Goal: Transaction & Acquisition: Purchase product/service

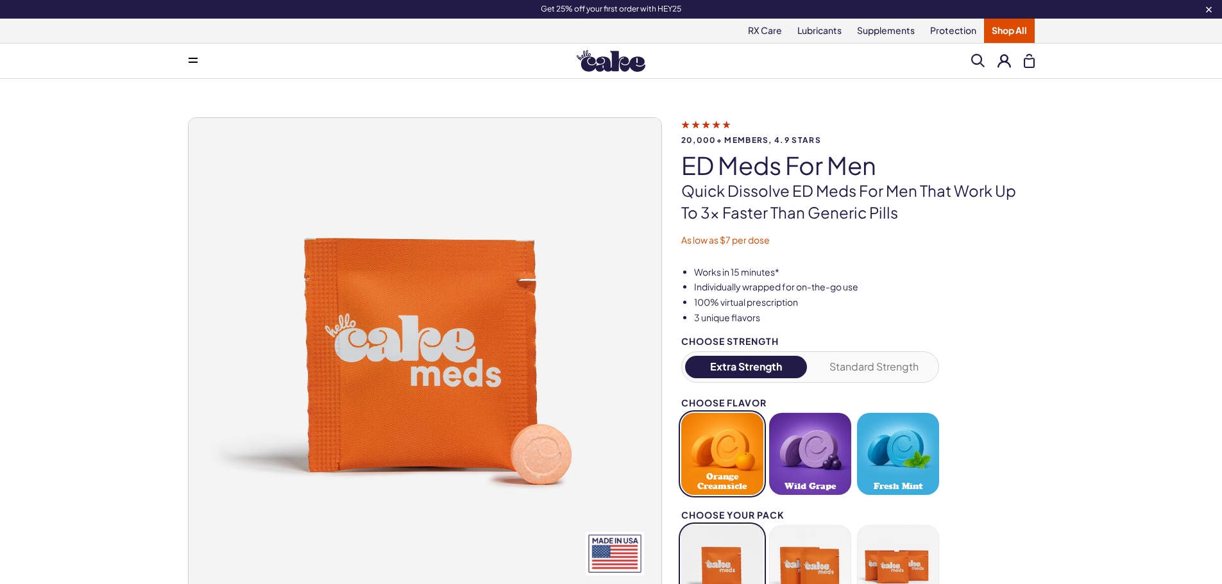
click at [591, 61] on img at bounding box center [611, 61] width 69 height 22
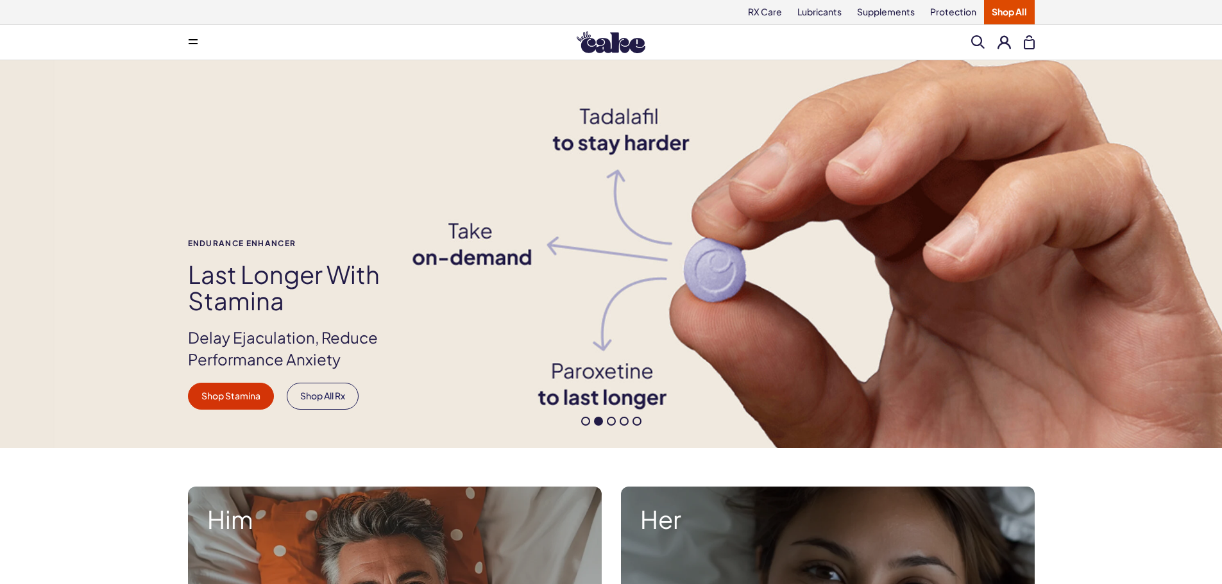
drag, startPoint x: 80, startPoint y: 380, endPoint x: 128, endPoint y: 136, distance: 248.5
click at [187, 40] on button at bounding box center [193, 43] width 26 height 26
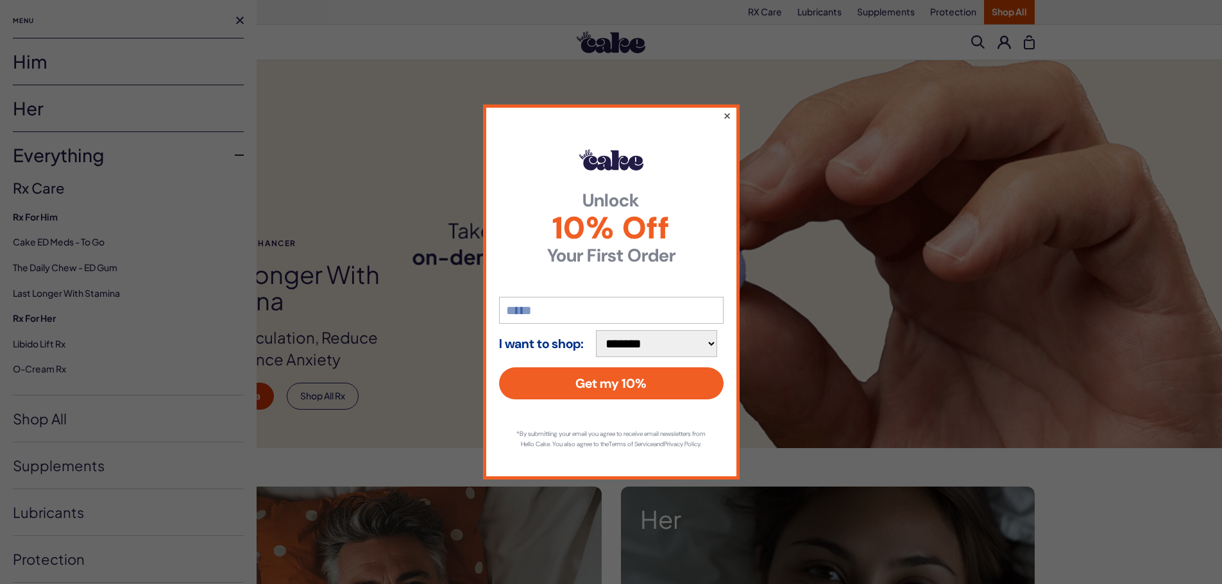
click at [729, 108] on button "×" at bounding box center [726, 115] width 8 height 15
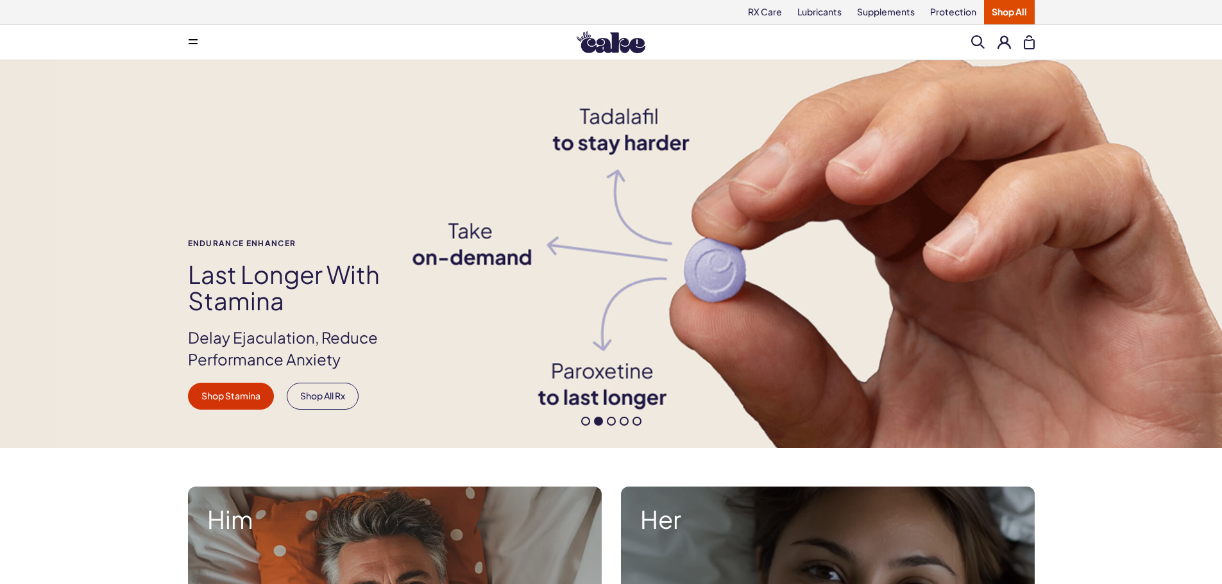
click at [182, 43] on button at bounding box center [193, 43] width 26 height 26
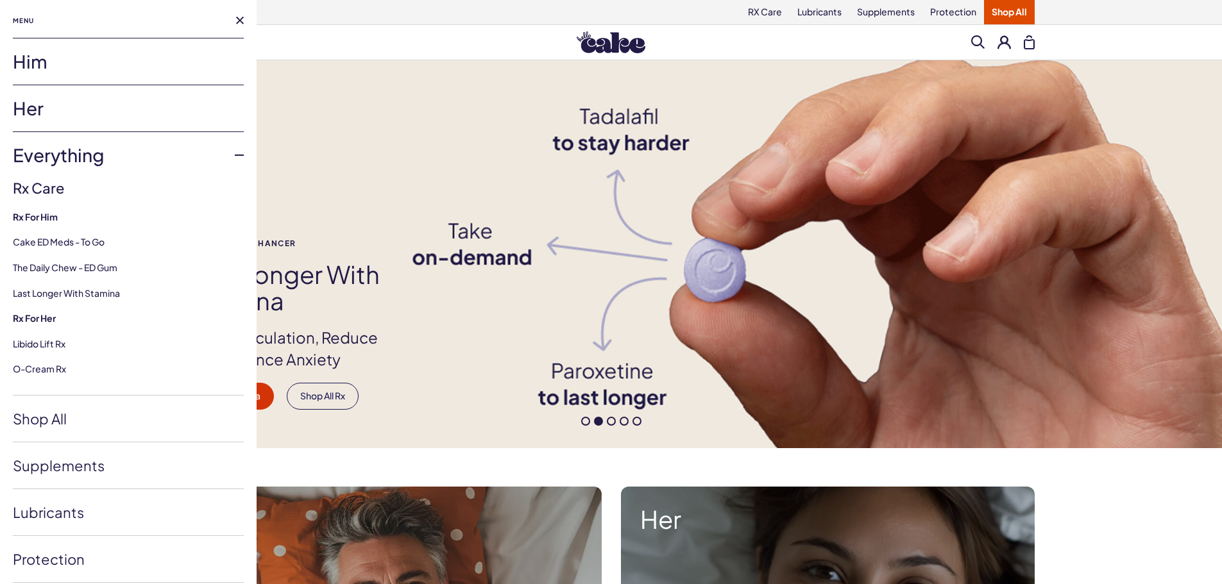
click at [47, 59] on link "Him" at bounding box center [128, 61] width 231 height 46
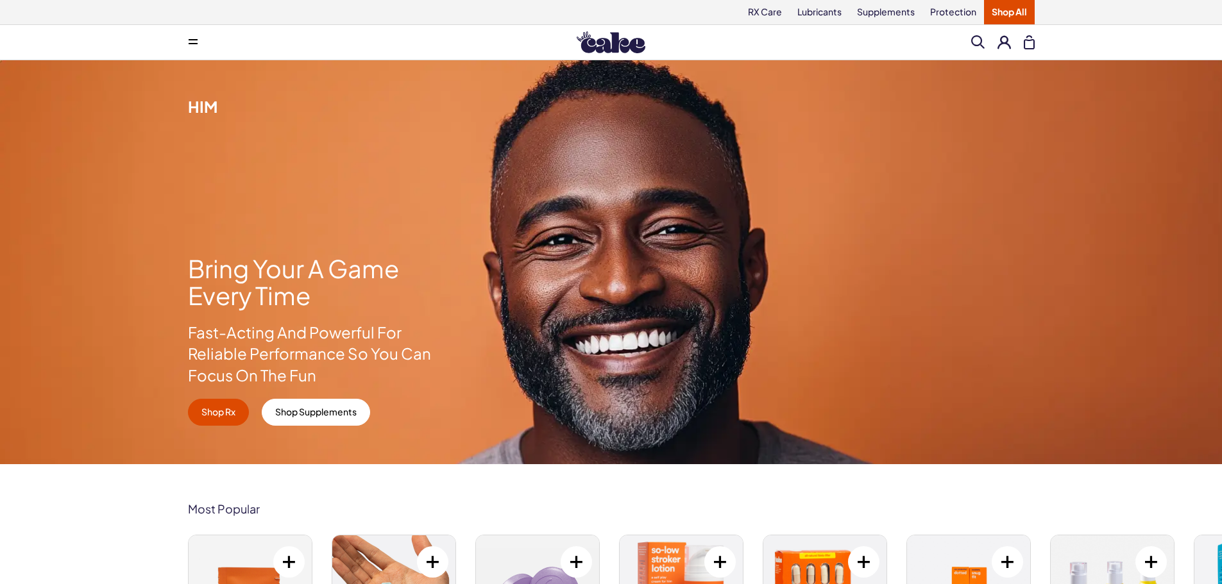
click at [185, 37] on button at bounding box center [193, 43] width 26 height 26
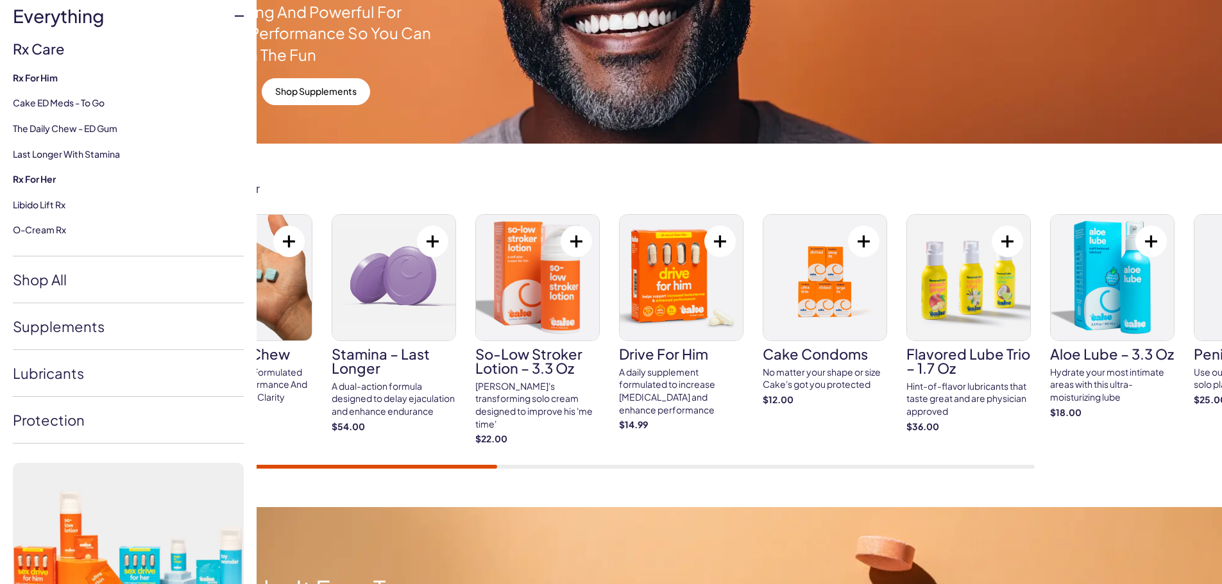
scroll to position [15, 0]
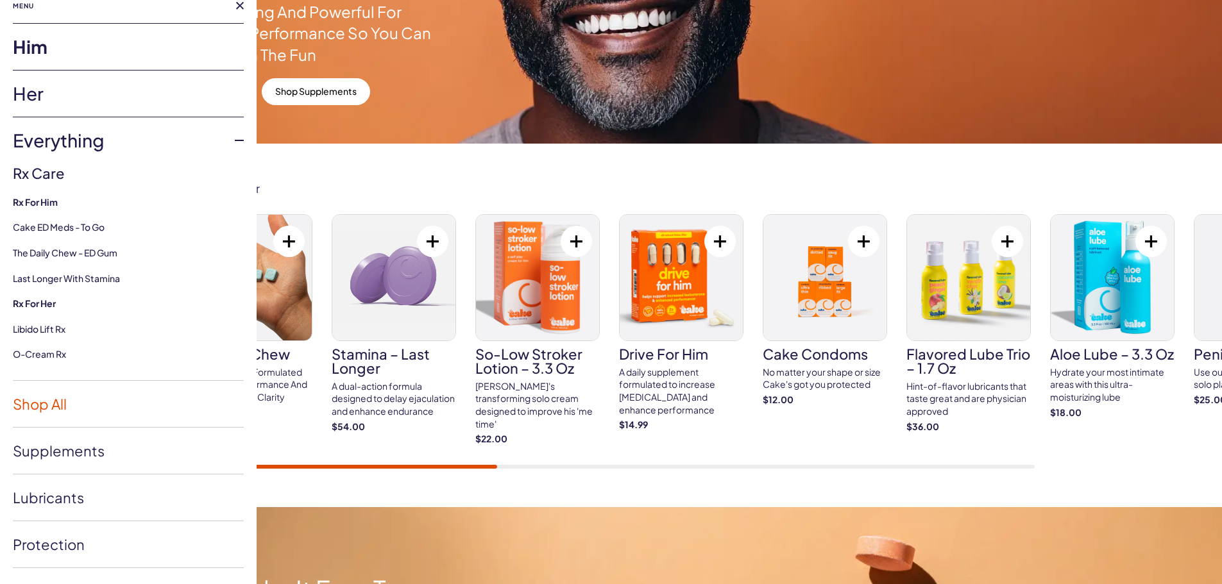
click at [54, 407] on link "Shop All" at bounding box center [128, 404] width 231 height 46
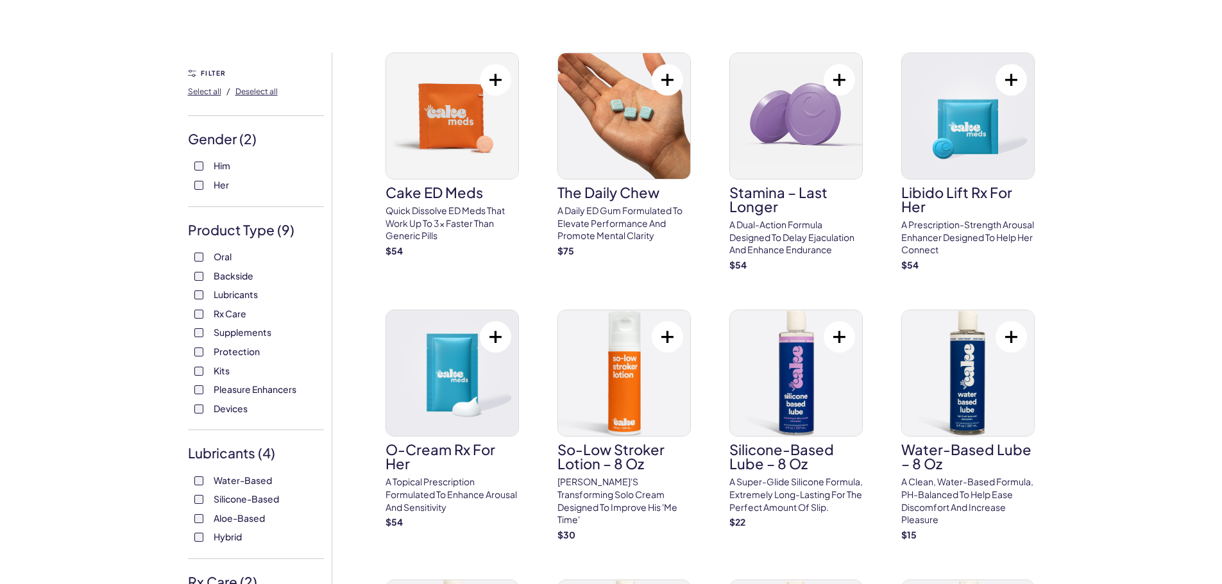
click at [203, 316] on label "Rx Care" at bounding box center [255, 314] width 123 height 13
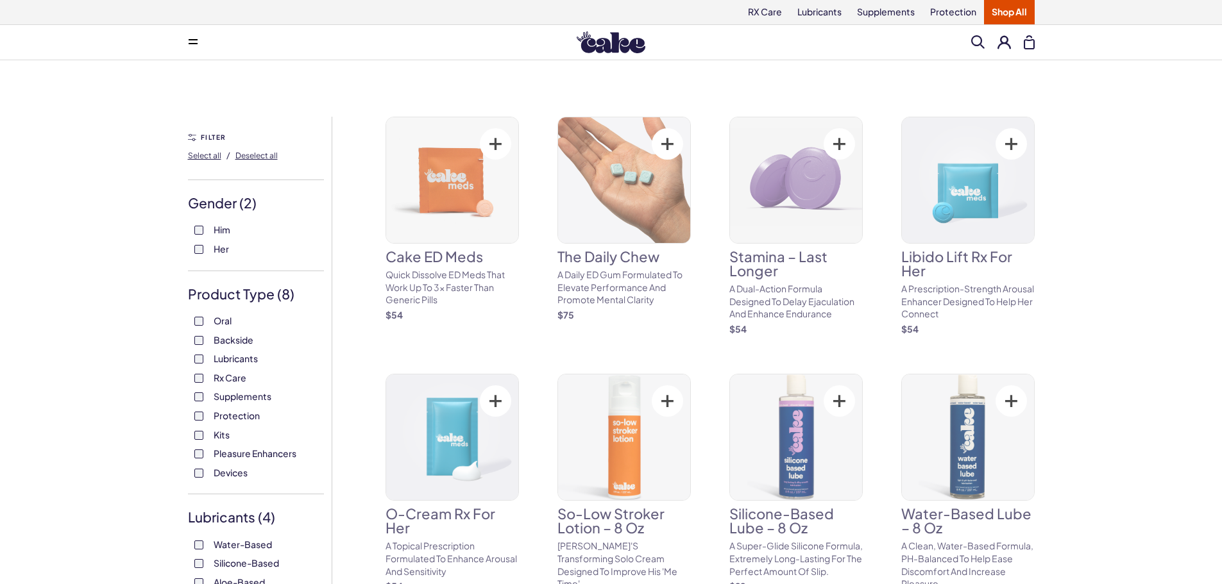
scroll to position [64, 0]
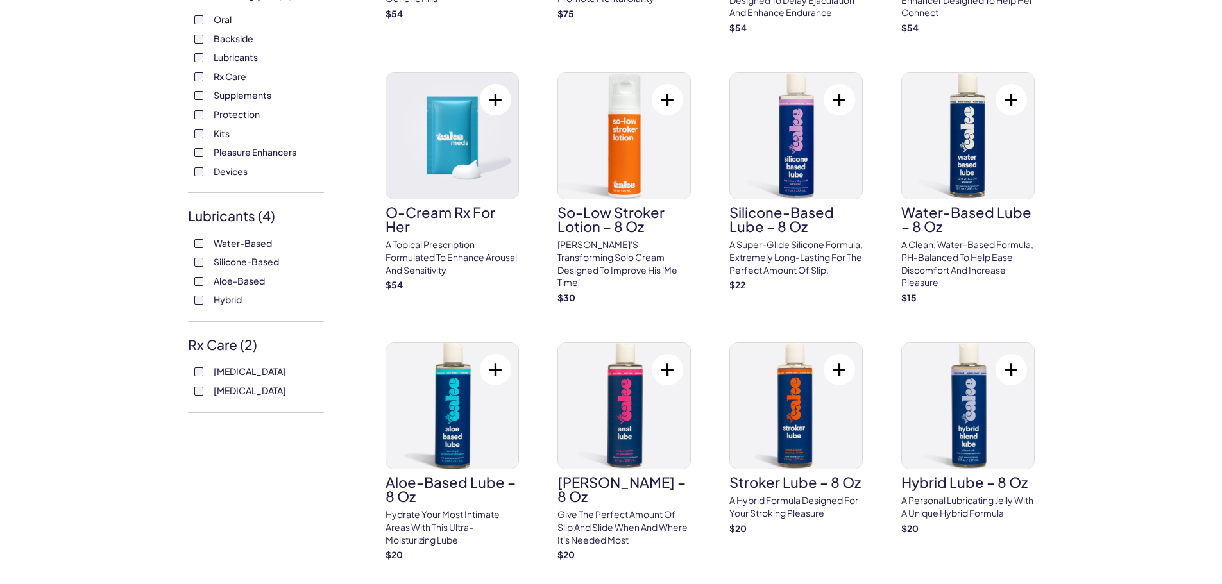
scroll to position [321, 0]
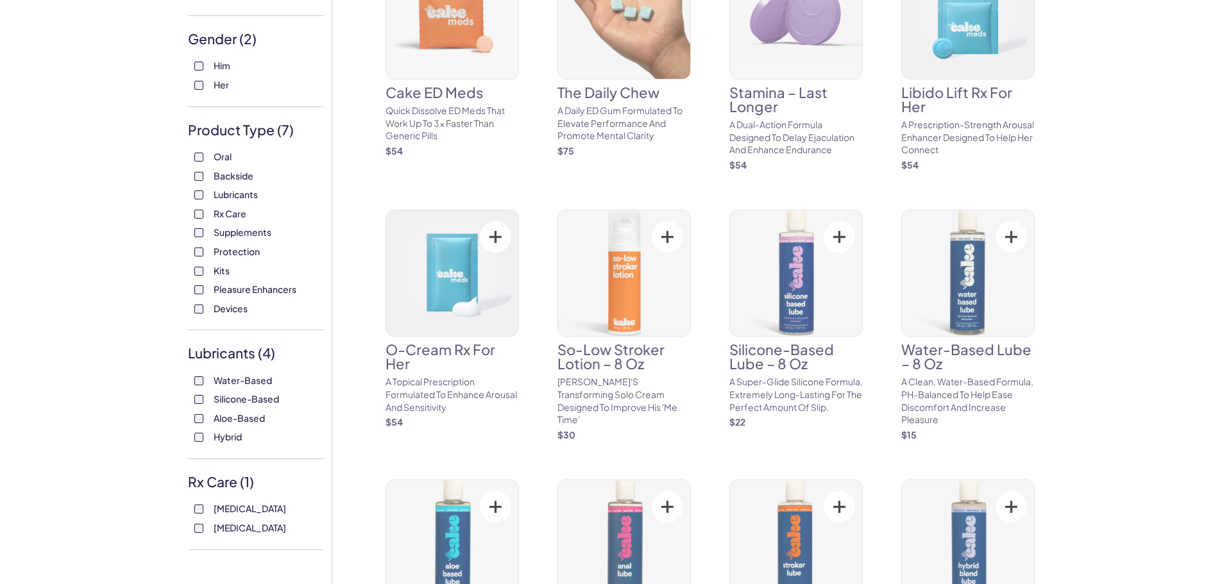
scroll to position [385, 0]
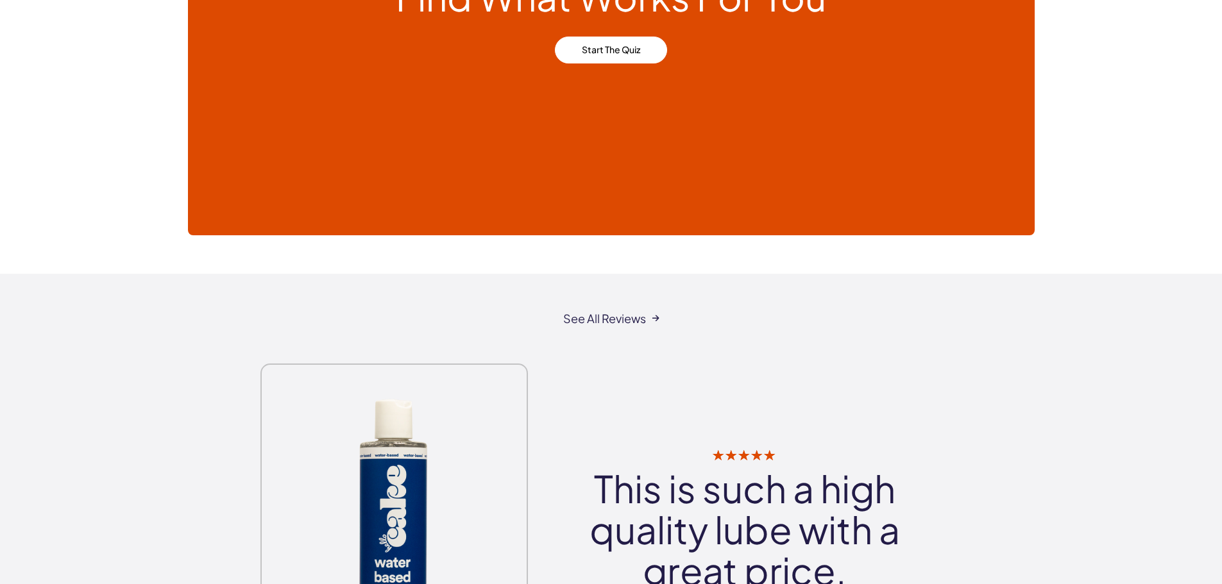
scroll to position [5517, 0]
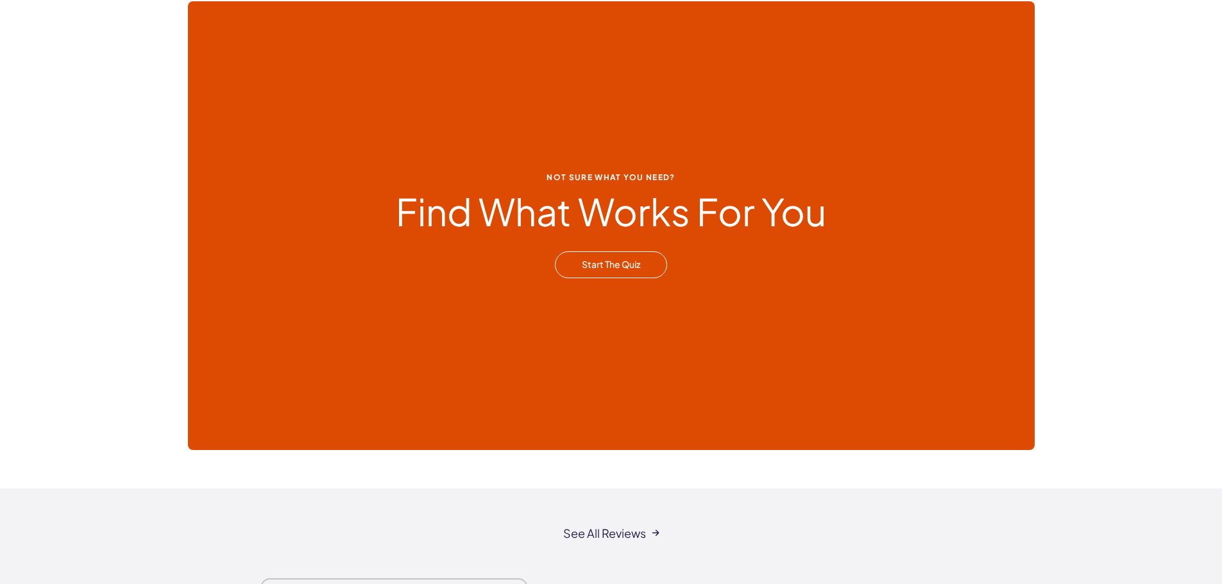
click at [629, 260] on link "Start the Quiz" at bounding box center [611, 264] width 112 height 27
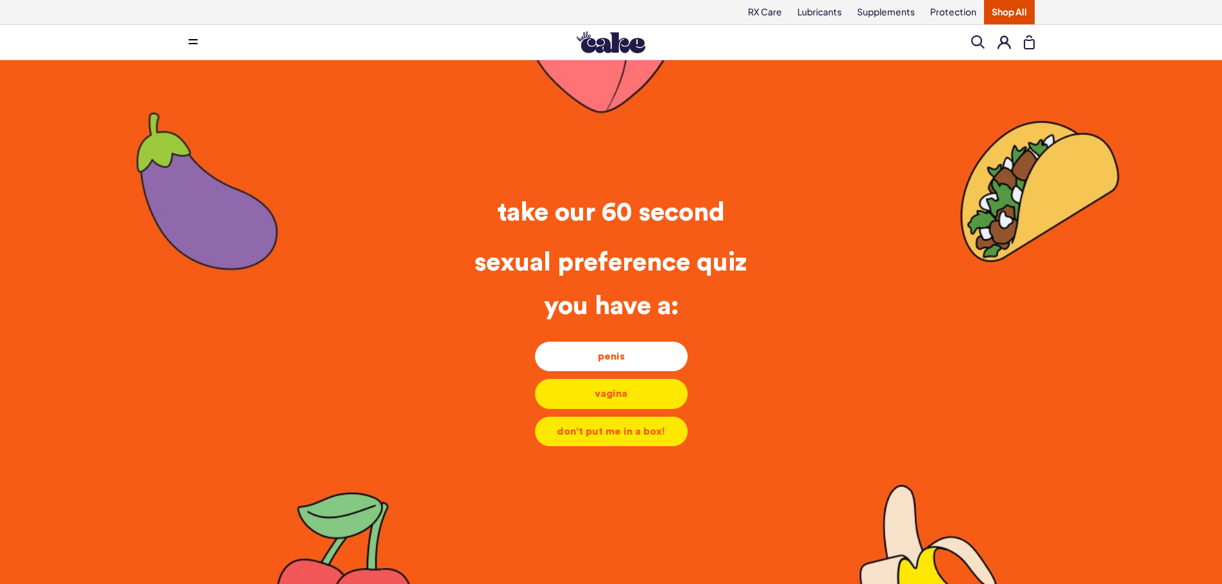
click at [658, 360] on div "penis" at bounding box center [611, 357] width 132 height 14
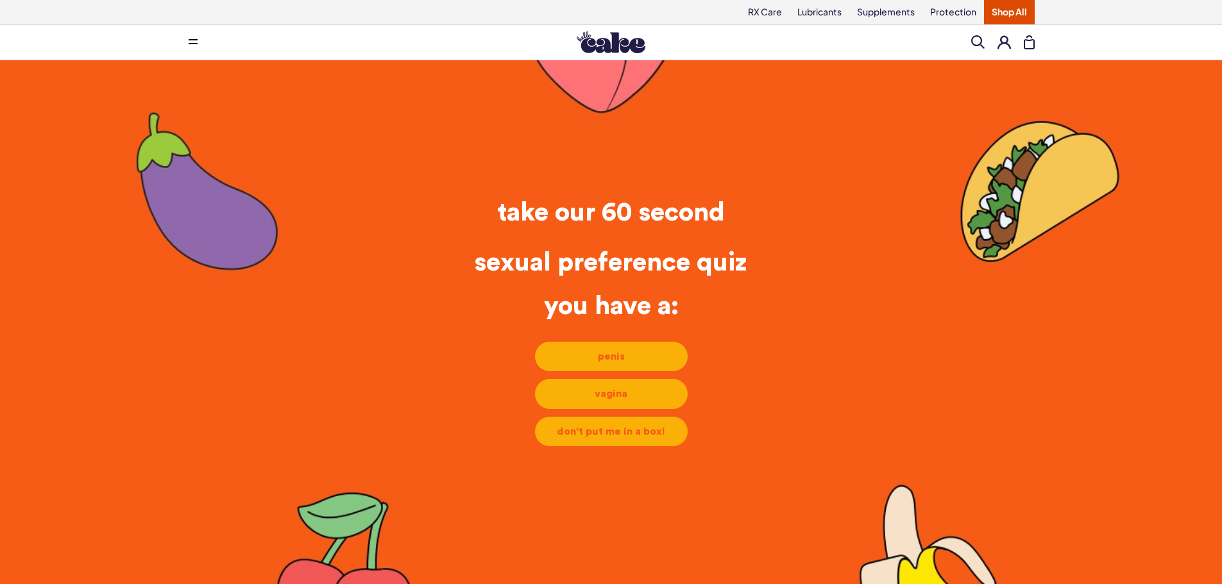
scroll to position [6, 0]
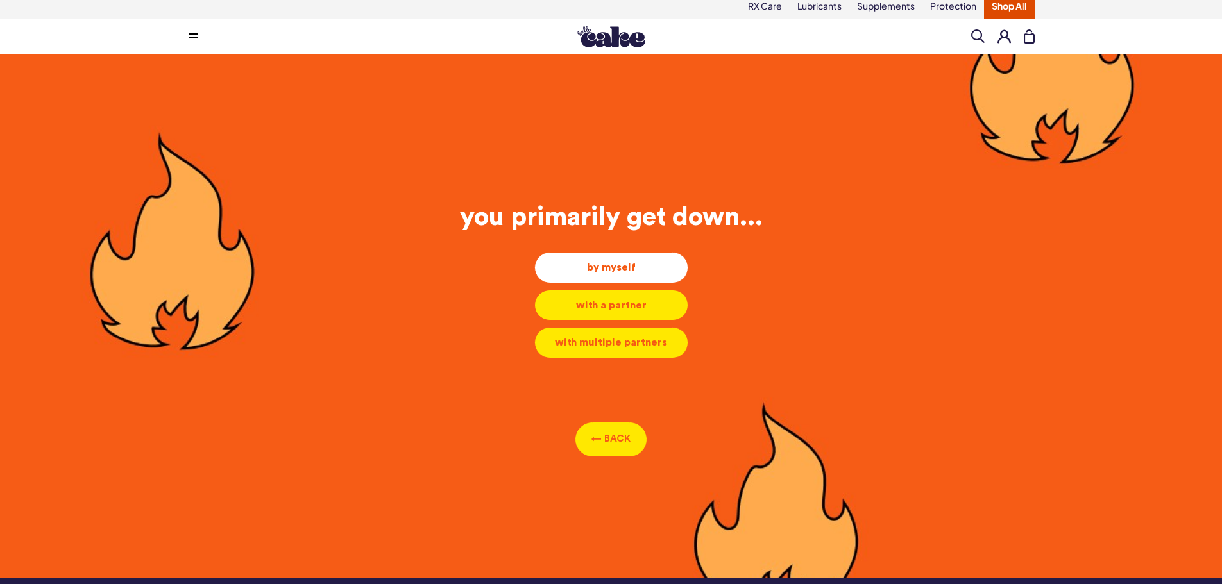
click at [633, 269] on div "by myself" at bounding box center [611, 267] width 132 height 14
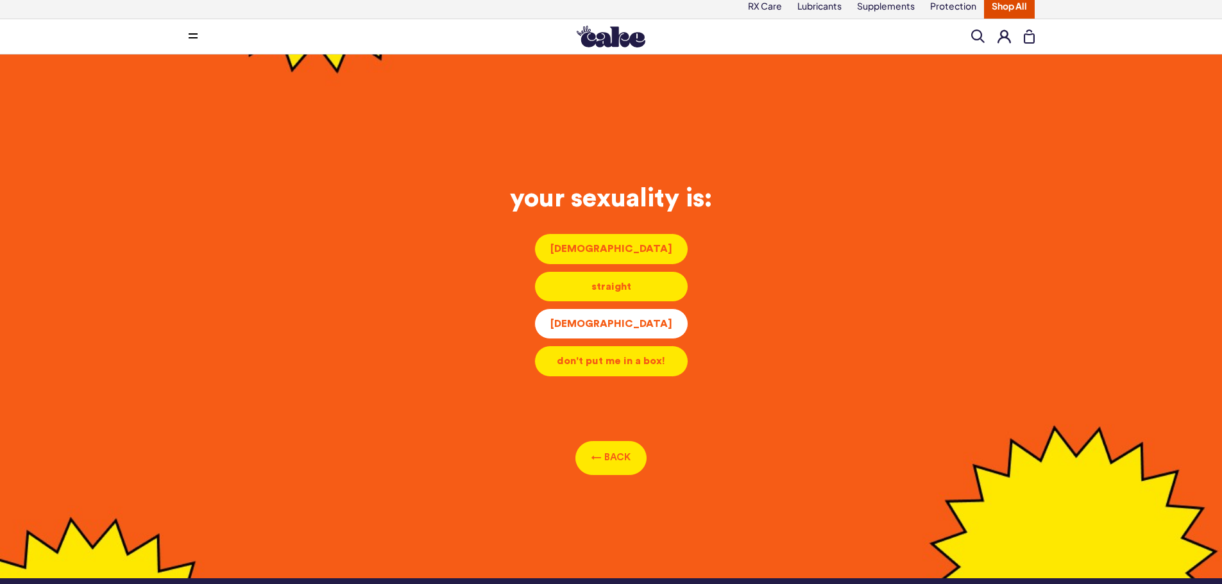
click at [622, 323] on div "bisexual" at bounding box center [611, 324] width 132 height 14
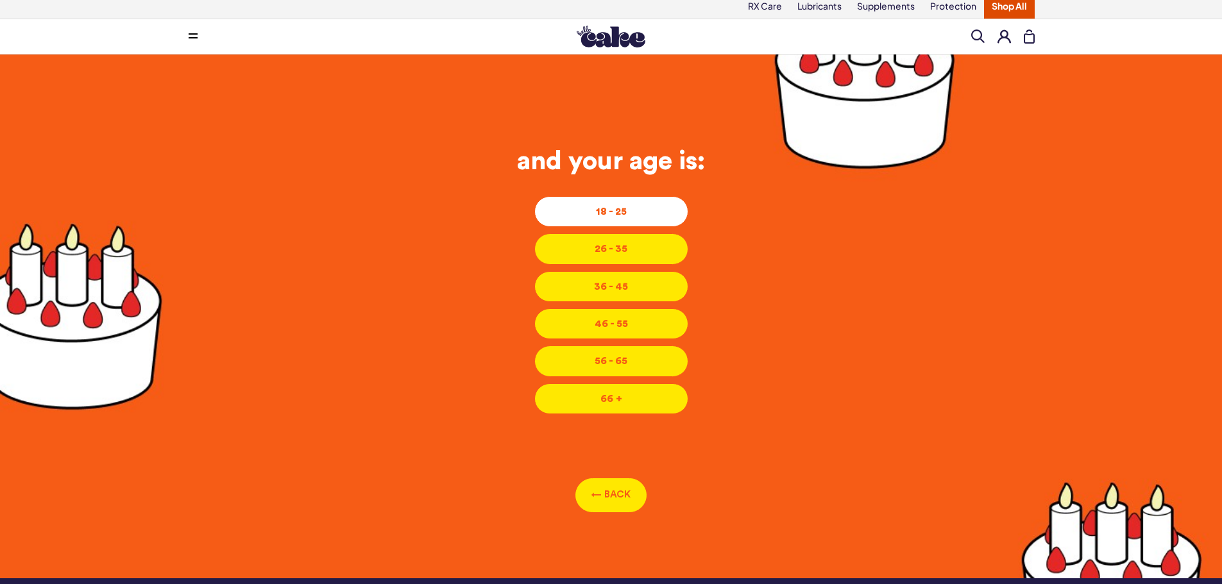
click at [586, 210] on div "18 - 25" at bounding box center [611, 212] width 132 height 14
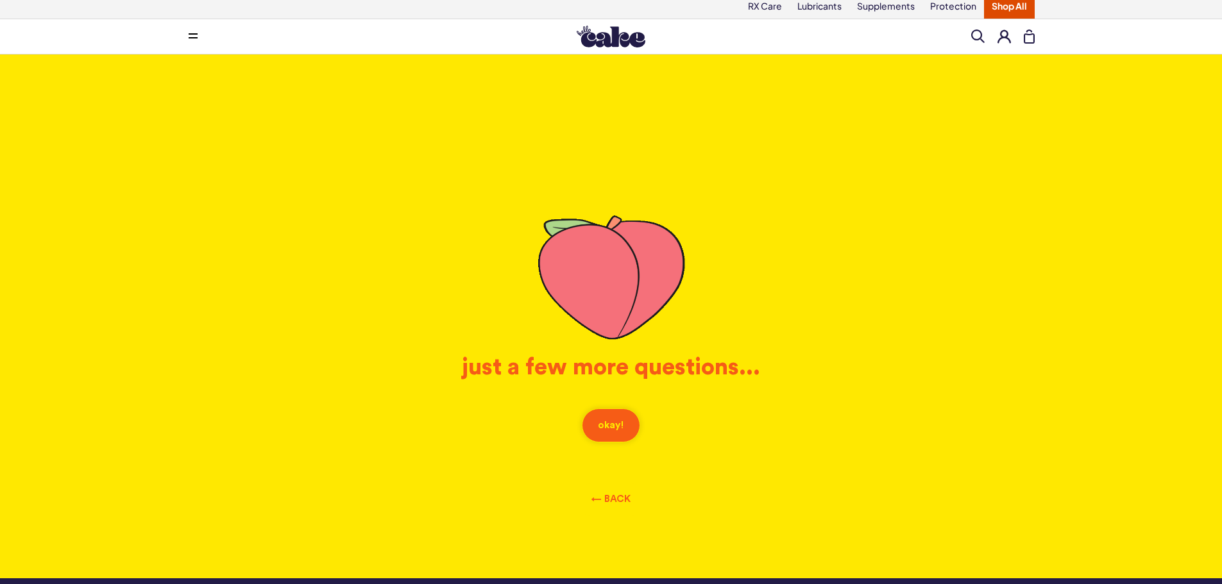
click at [611, 423] on button "okay!" at bounding box center [611, 426] width 58 height 34
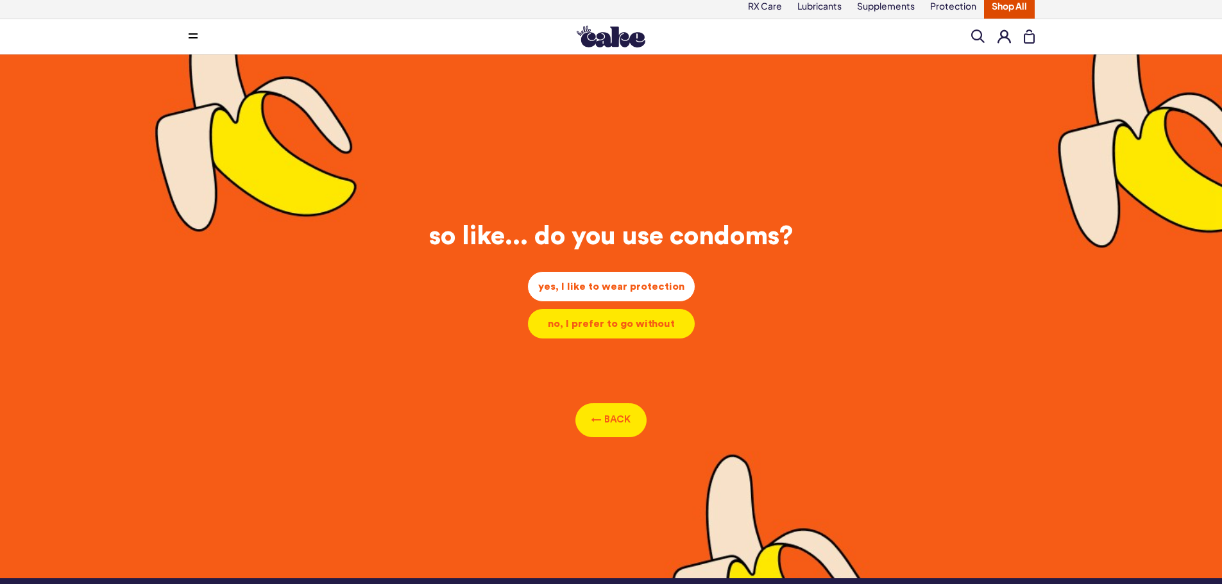
click at [584, 286] on div "yes, I like to wear protection" at bounding box center [611, 287] width 146 height 14
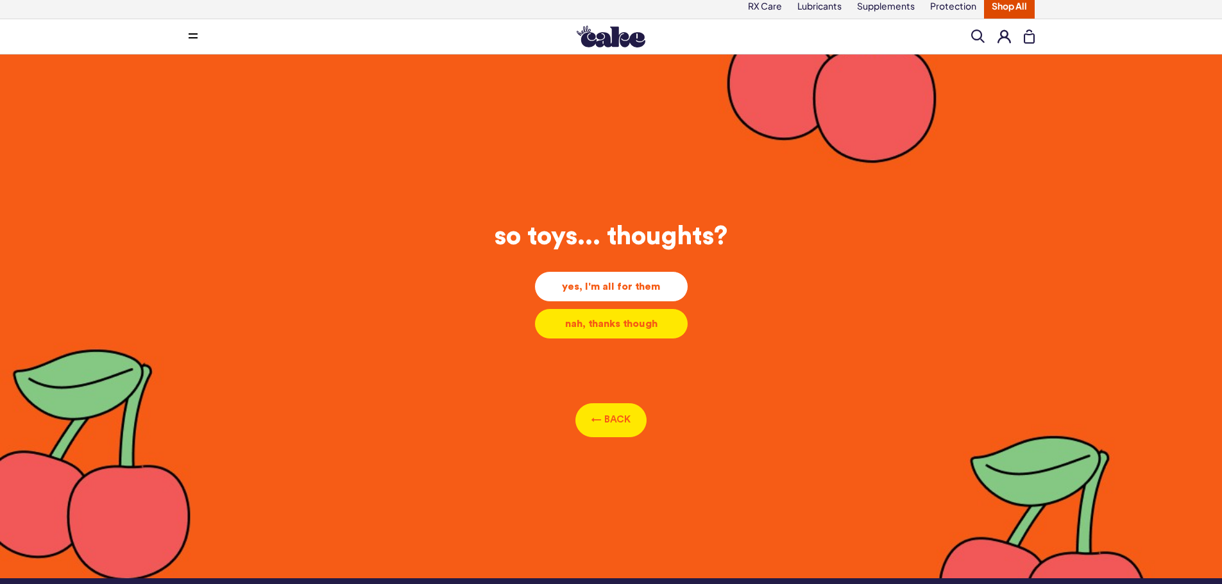
click at [563, 280] on div "yes, I'm all for them" at bounding box center [611, 287] width 132 height 14
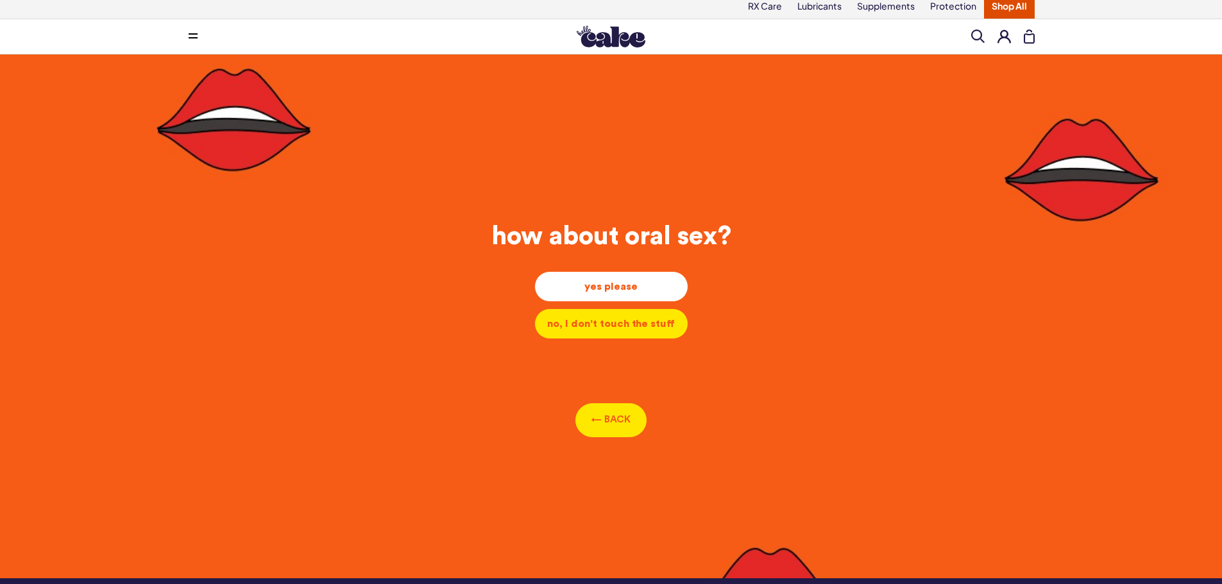
click at [575, 289] on div "yes please" at bounding box center [611, 287] width 132 height 14
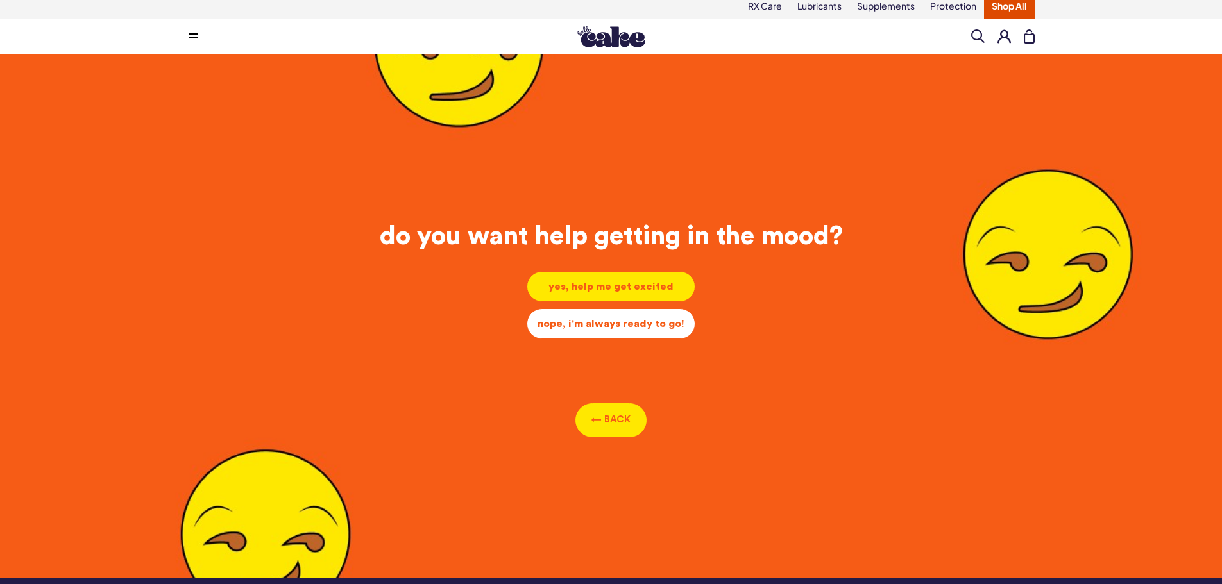
click at [567, 327] on div "nope, i'm always ready to go!" at bounding box center [611, 324] width 147 height 14
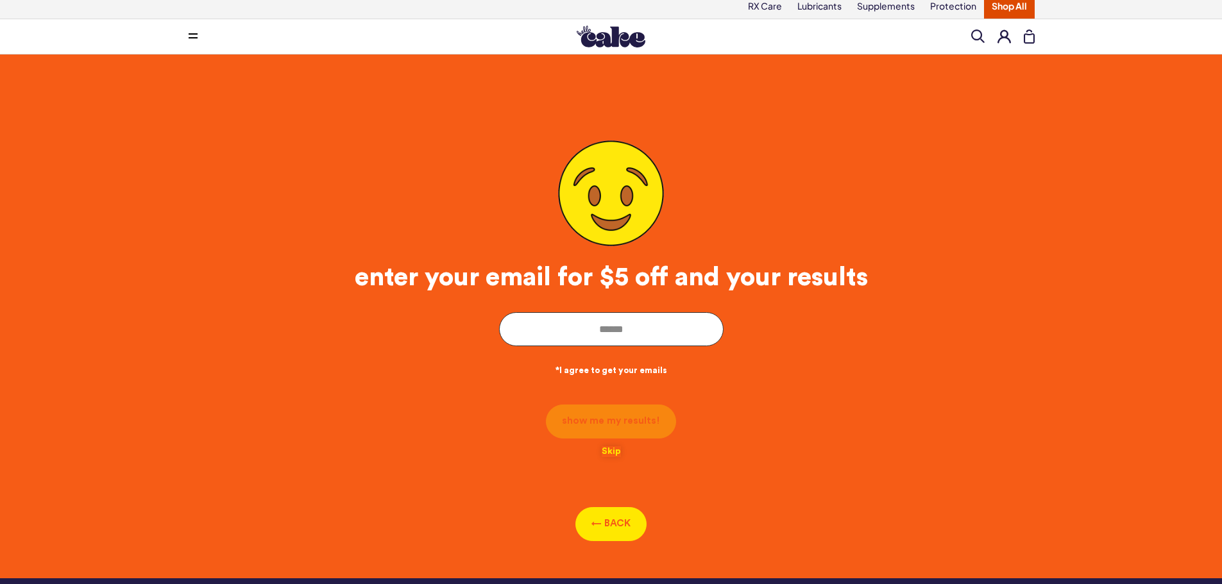
click at [614, 452] on button "Skip" at bounding box center [611, 451] width 19 height 11
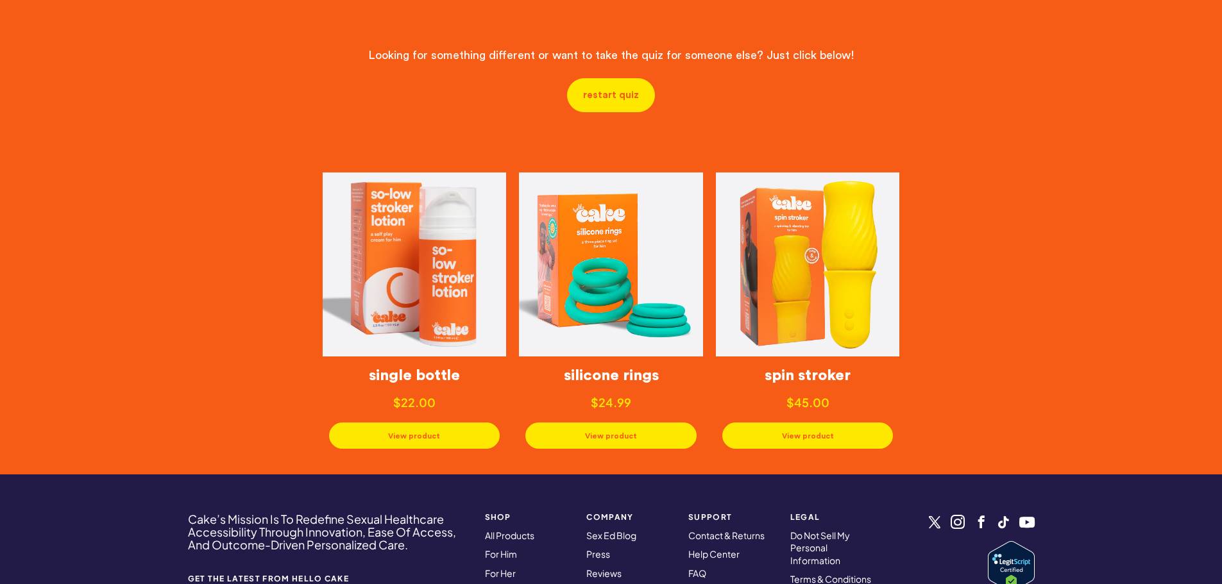
scroll to position [583, 0]
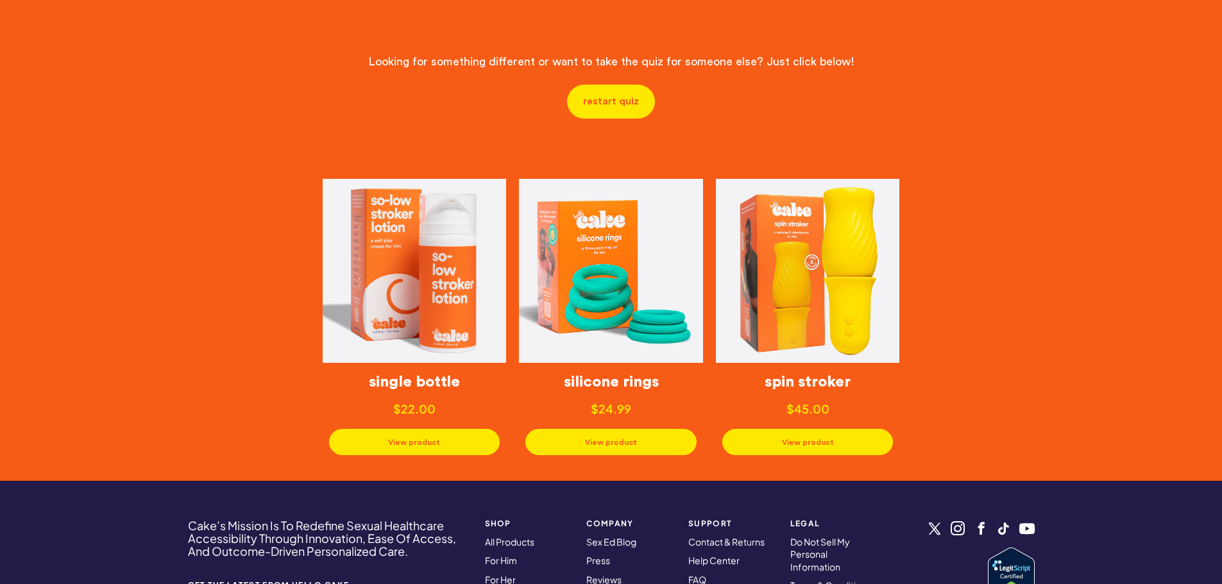
click at [813, 324] on link at bounding box center [808, 271] width 184 height 184
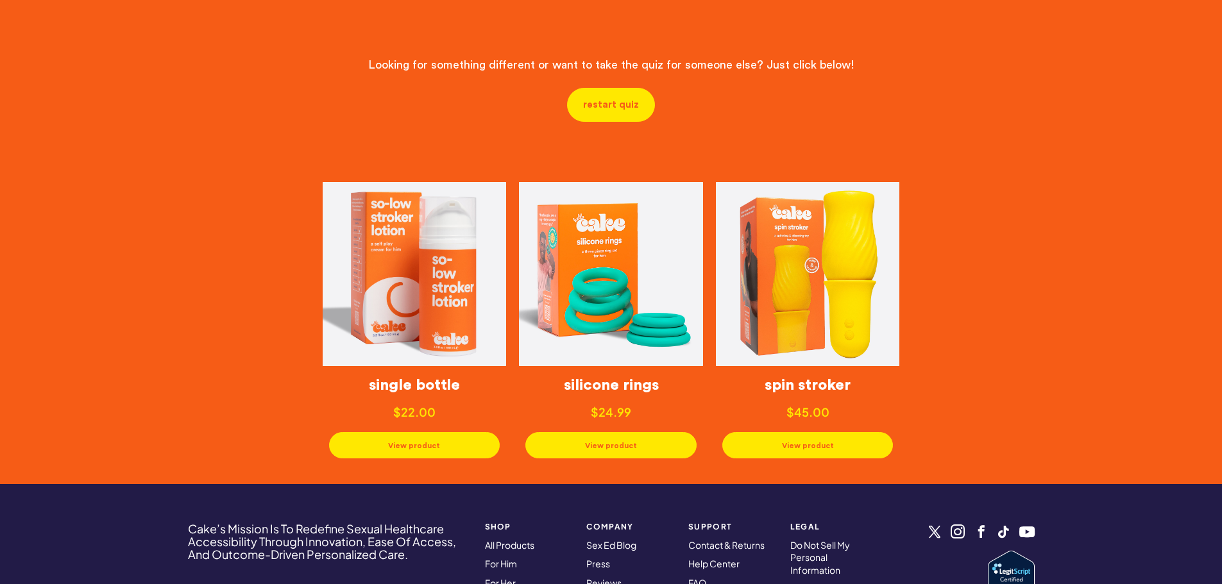
scroll to position [0, 0]
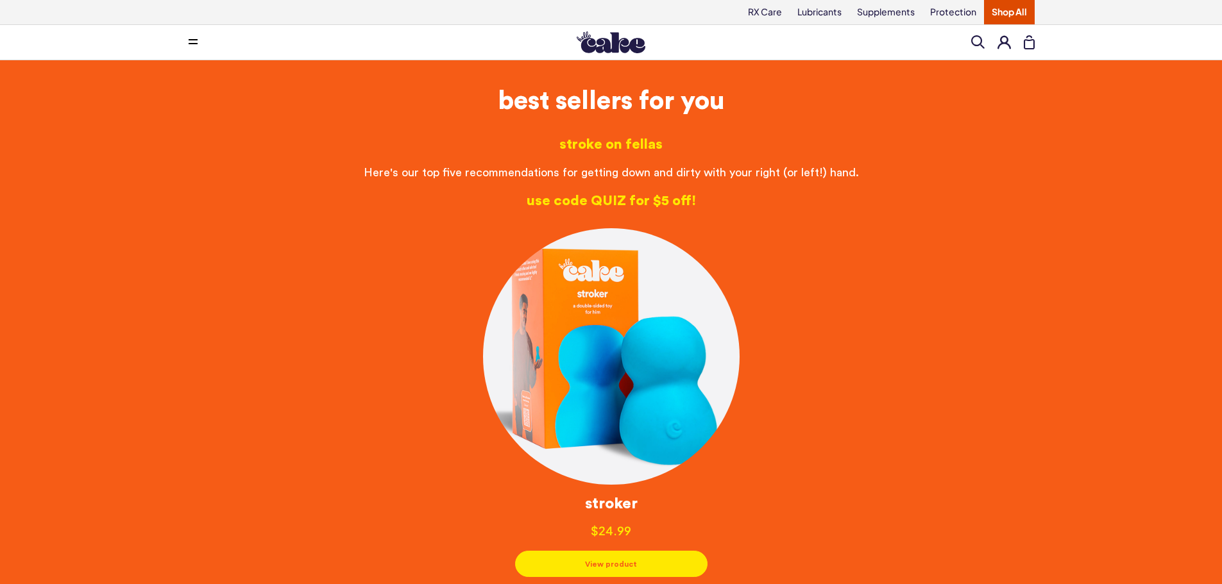
drag, startPoint x: 500, startPoint y: 507, endPoint x: 415, endPoint y: 172, distance: 345.4
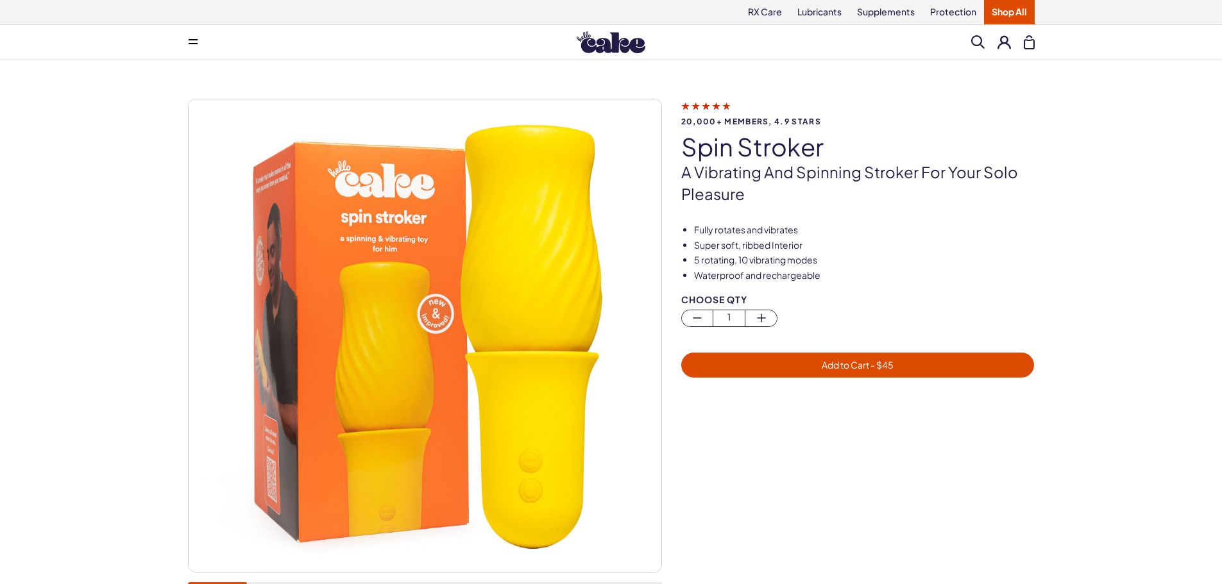
scroll to position [385, 0]
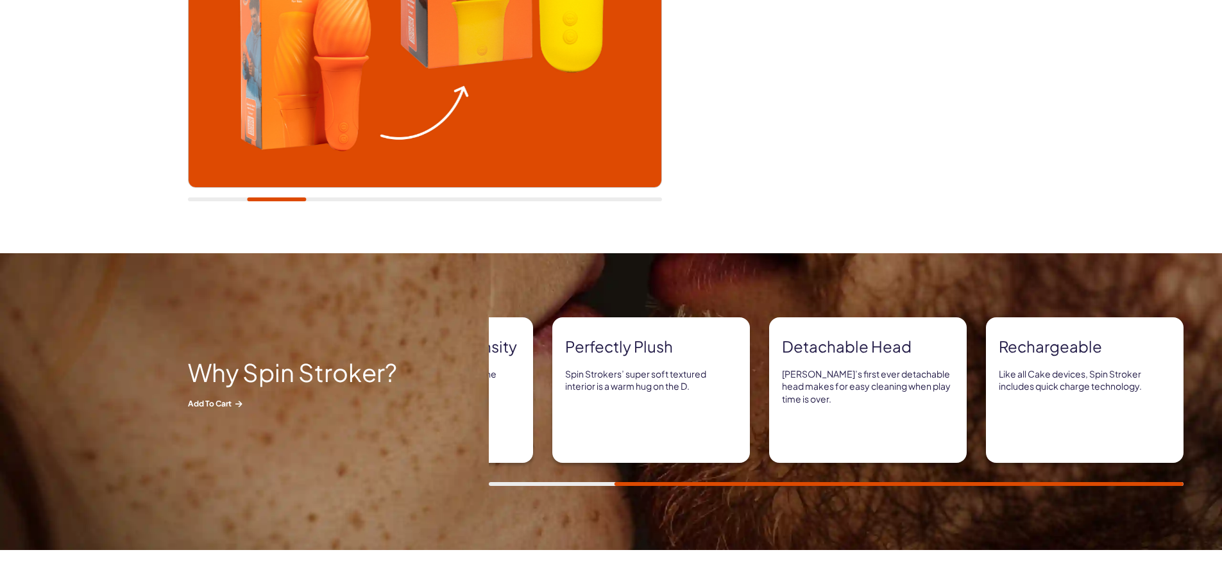
click at [1019, 471] on div "Headspinning intensity Spinning back and forth creates the ultimate motion for …" at bounding box center [855, 402] width 733 height 169
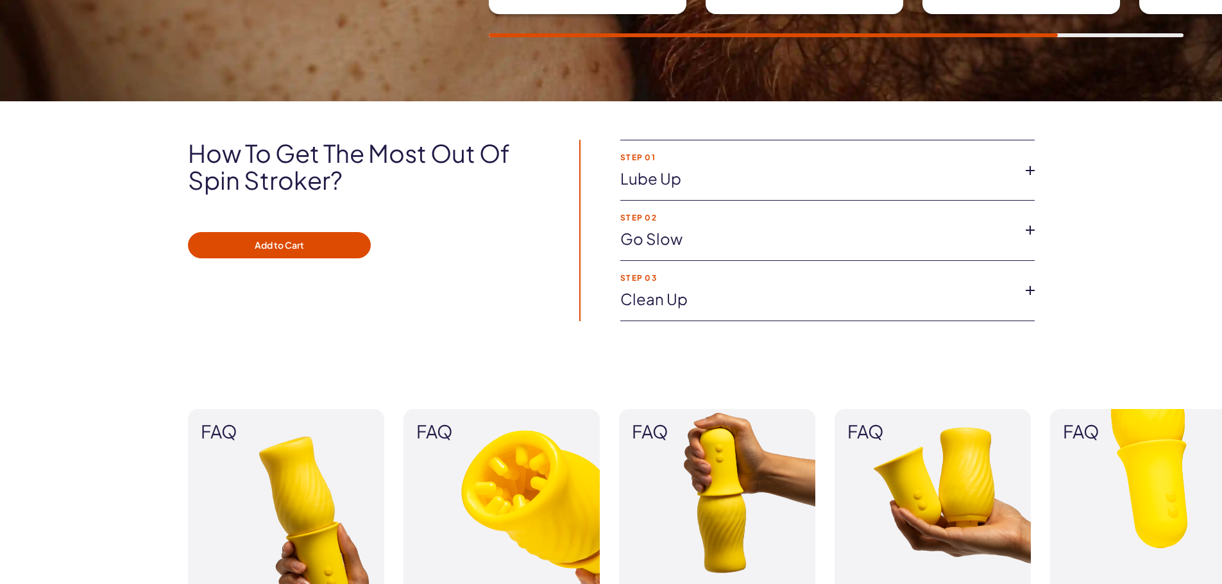
scroll to position [1026, 0]
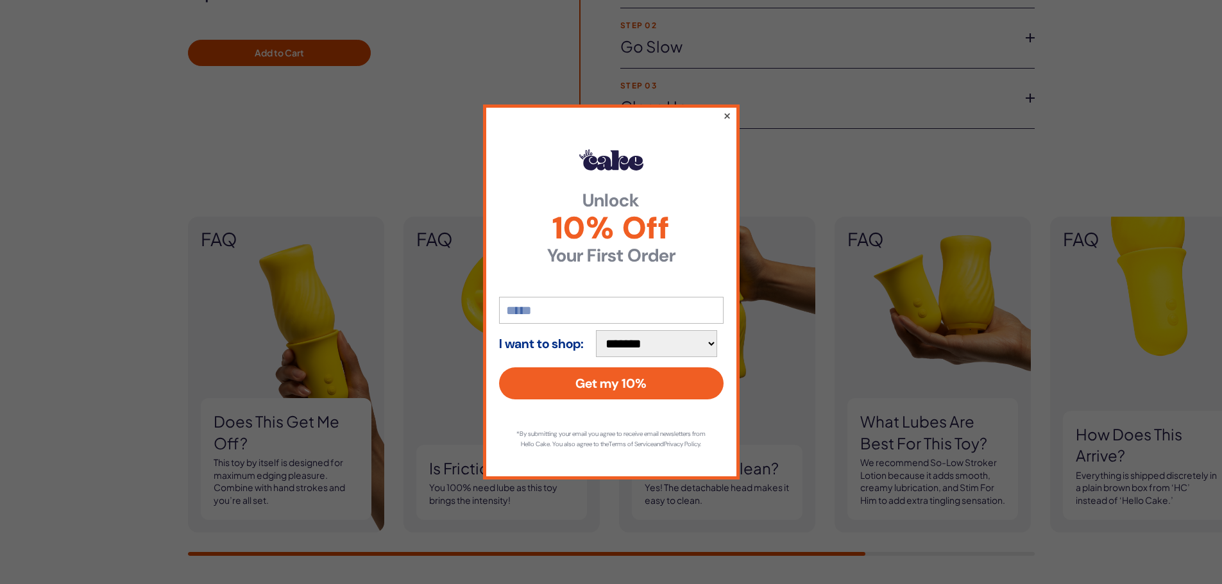
click at [726, 112] on button "×" at bounding box center [726, 115] width 8 height 15
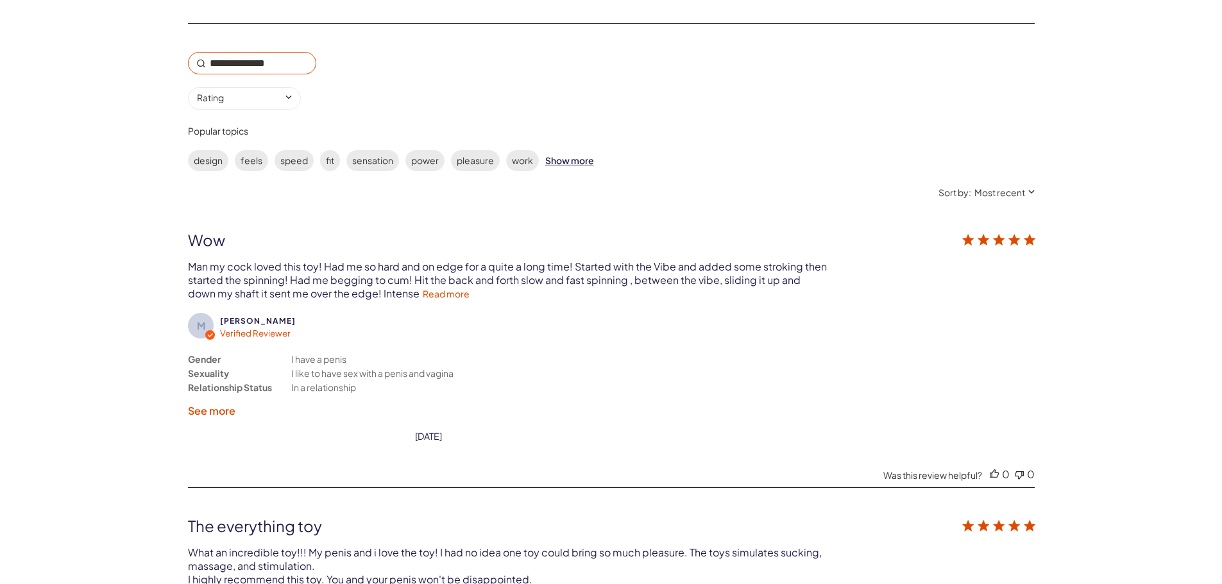
scroll to position [2181, 0]
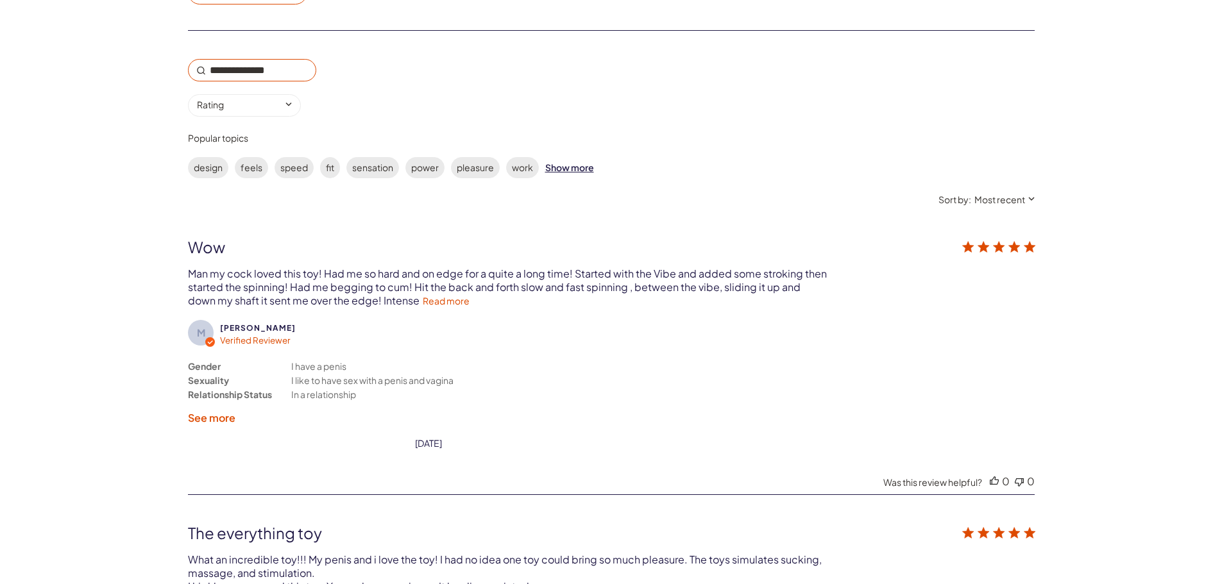
click at [985, 194] on div "Most recent" at bounding box center [999, 200] width 51 height 12
click at [931, 286] on span "Lowest rating" at bounding box center [971, 280] width 119 height 23
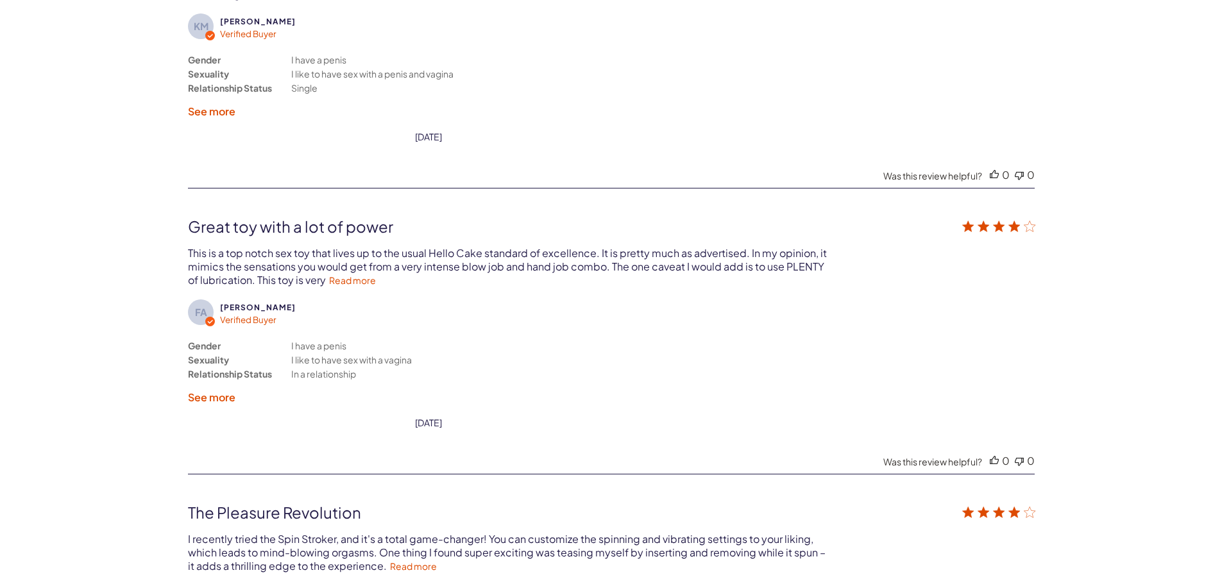
scroll to position [2438, 0]
